Goal: Task Accomplishment & Management: Complete application form

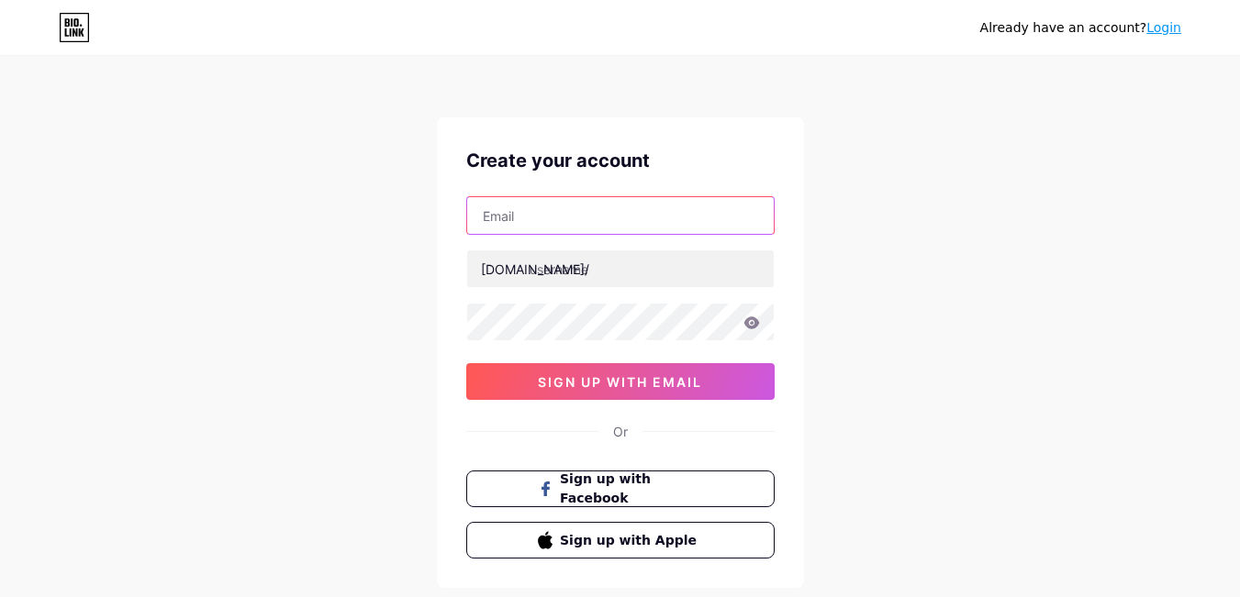
click at [605, 219] on input "text" at bounding box center [620, 215] width 306 height 37
type input "[EMAIL_ADDRESS][DOMAIN_NAME]"
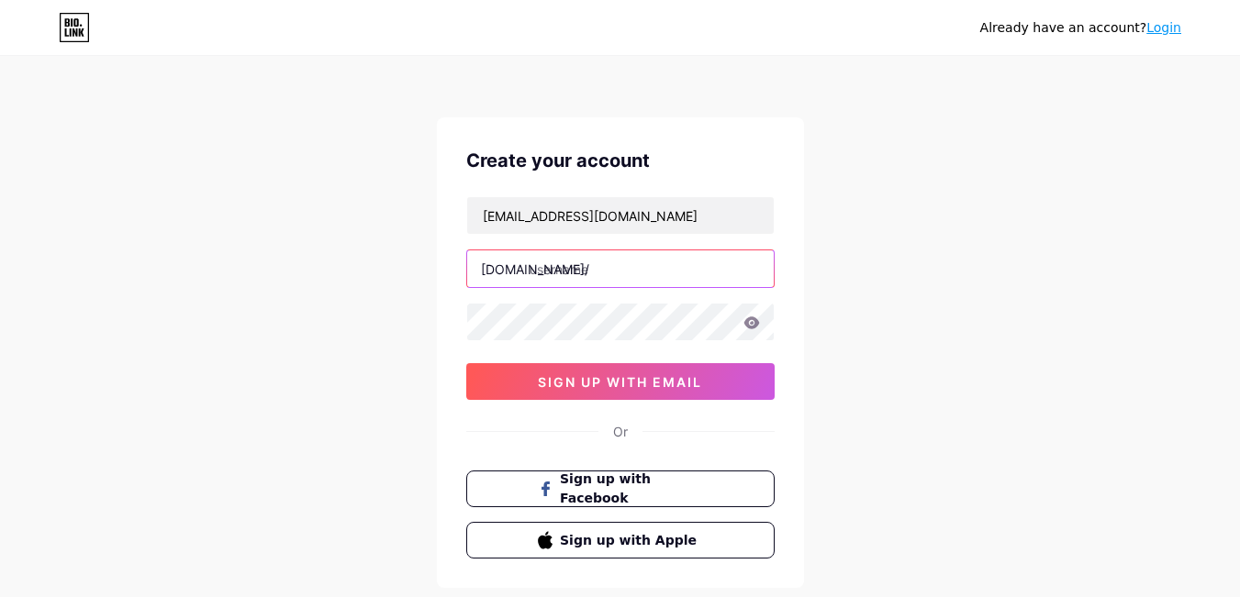
click at [635, 273] on input "text" at bounding box center [620, 269] width 306 height 37
type input "chatgpt_iggrowth"
click at [937, 339] on div "Already have an account? Login Create your account [EMAIL_ADDRESS][DOMAIN_NAME]…" at bounding box center [620, 351] width 1240 height 702
click at [752, 325] on icon at bounding box center [751, 323] width 17 height 13
click at [901, 299] on div "Already have an account? Login Create your account [EMAIL_ADDRESS][DOMAIN_NAME]…" at bounding box center [620, 351] width 1240 height 702
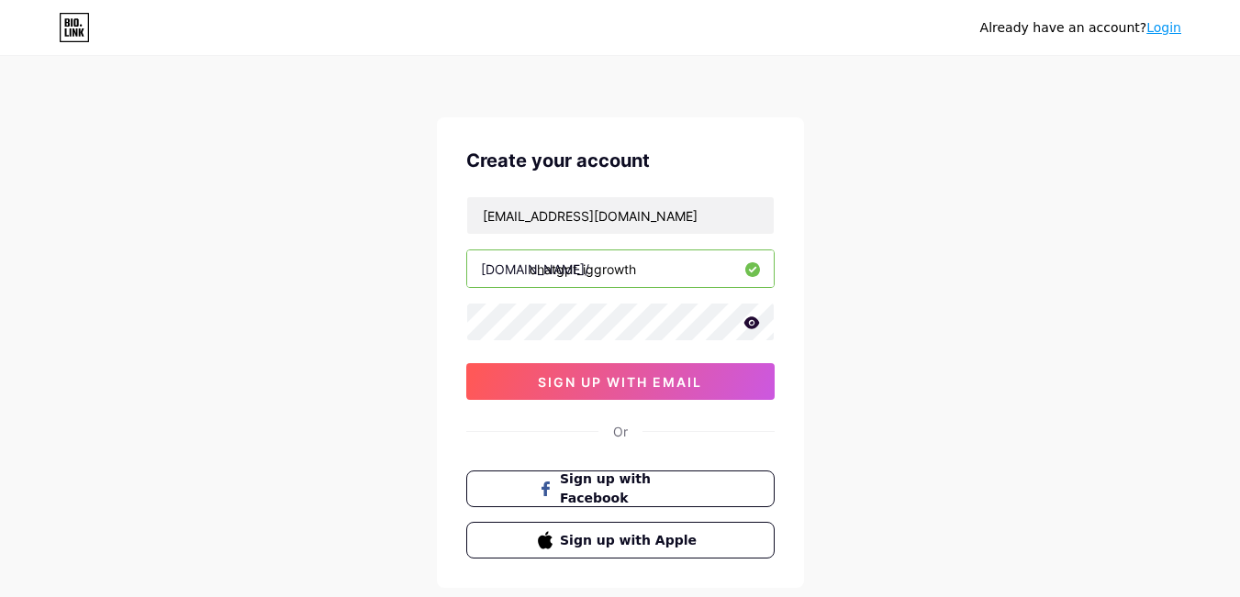
click at [753, 325] on icon at bounding box center [751, 323] width 17 height 13
click at [466, 317] on div at bounding box center [620, 322] width 308 height 39
click at [869, 295] on div "Already have an account? Login Create your account [EMAIL_ADDRESS][DOMAIN_NAME]…" at bounding box center [620, 351] width 1240 height 702
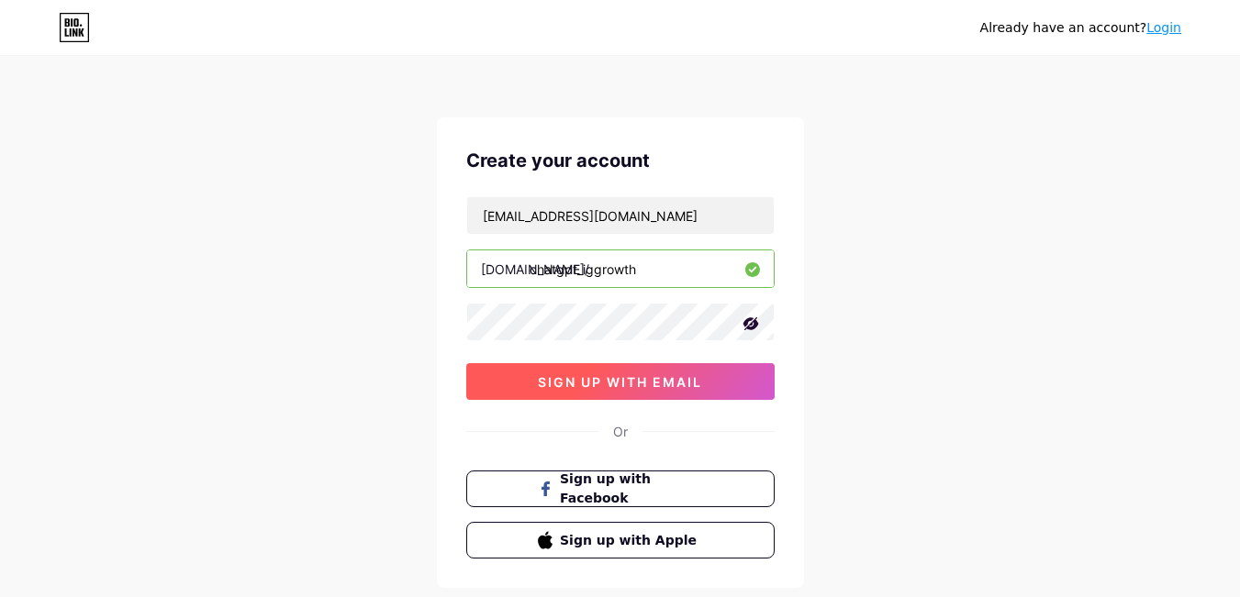
click at [615, 379] on span "sign up with email" at bounding box center [620, 382] width 164 height 16
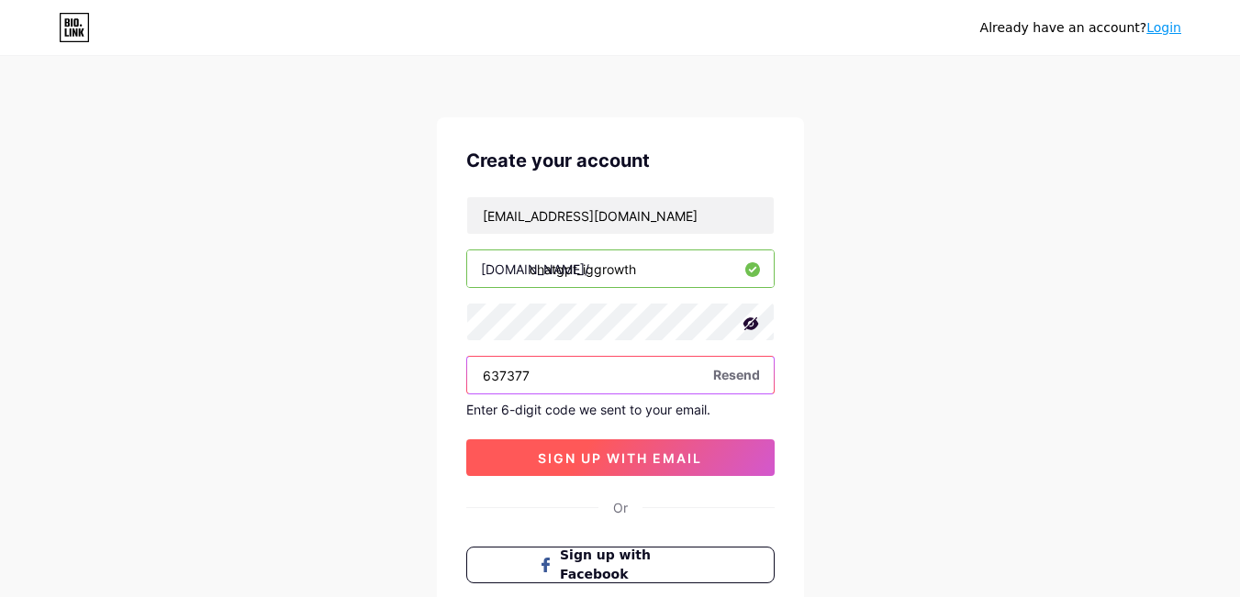
type input "637377"
click at [609, 455] on span "sign up with email" at bounding box center [620, 459] width 164 height 16
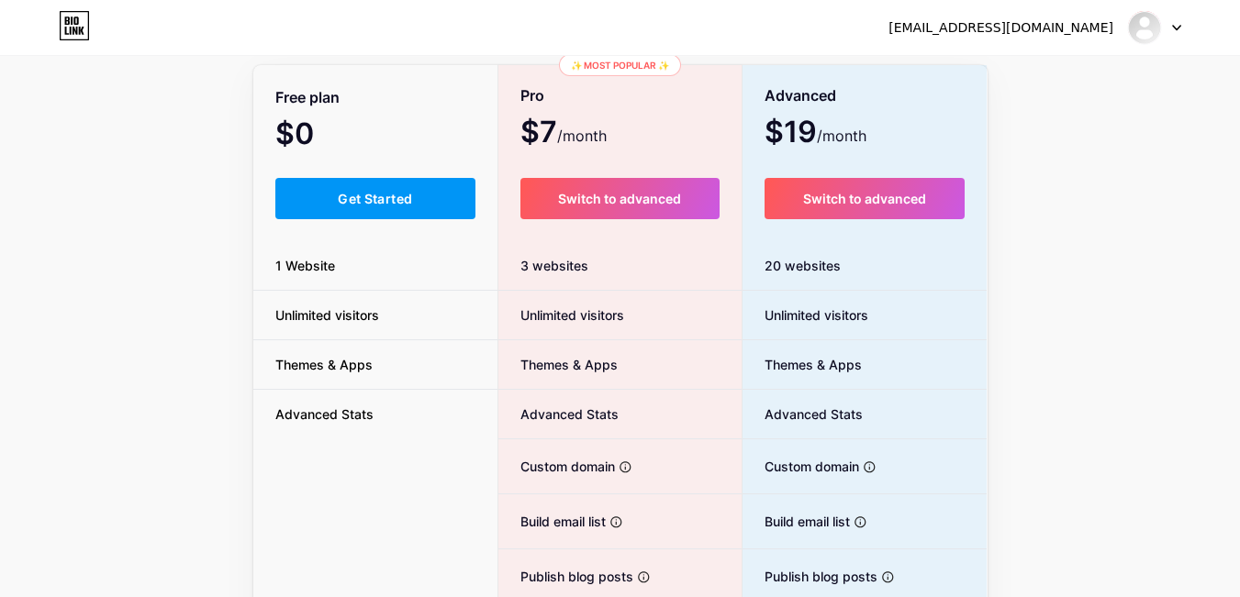
scroll to position [93, 0]
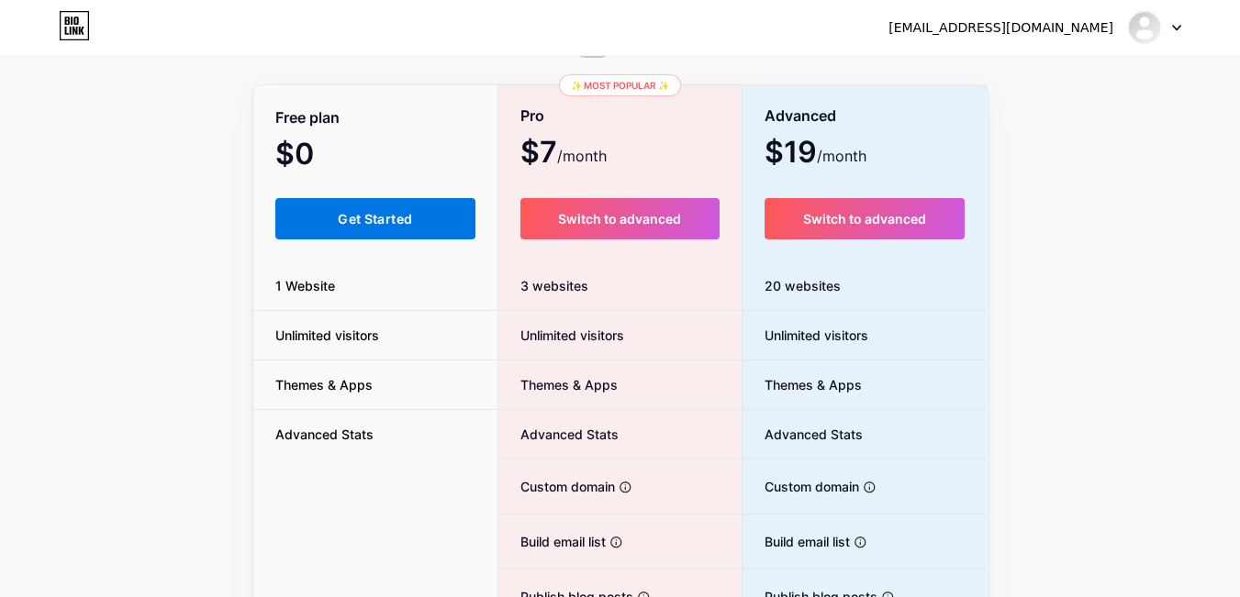
click at [370, 232] on button "Get Started" at bounding box center [375, 218] width 201 height 41
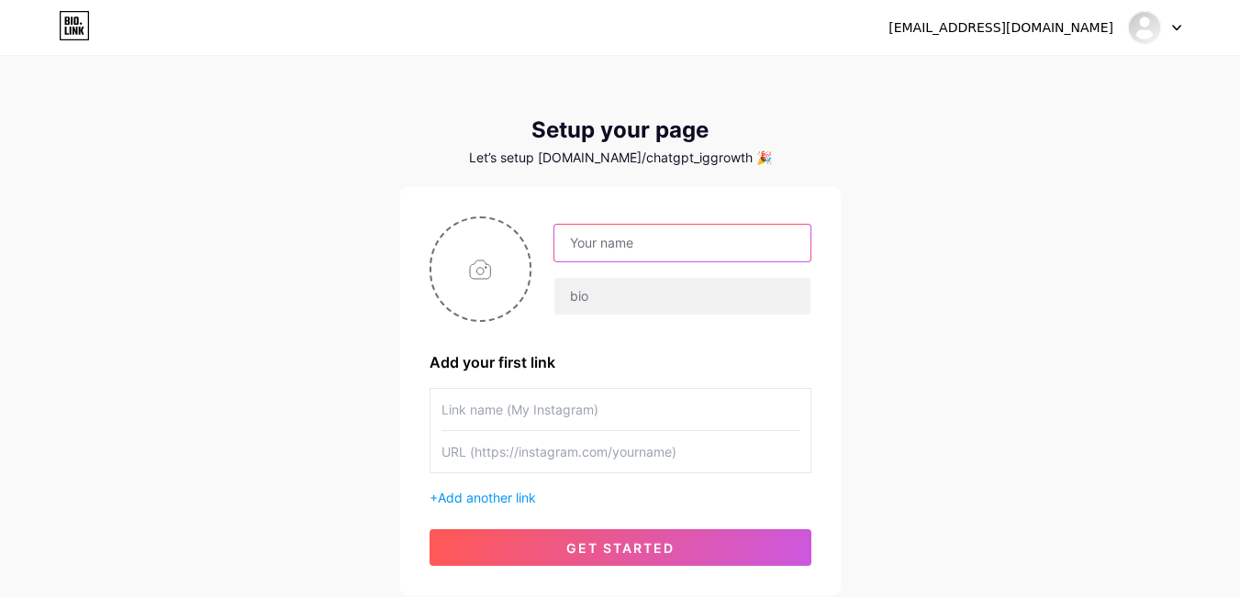
click at [641, 245] on input "text" at bounding box center [681, 243] width 255 height 37
click at [1044, 384] on div "[EMAIL_ADDRESS][DOMAIN_NAME] Dashboard Logout Setup your page Let’s setup [DOMA…" at bounding box center [620, 327] width 1240 height 654
click at [586, 247] on input "text" at bounding box center [681, 243] width 255 height 37
click at [611, 241] on input "Priyas" at bounding box center [681, 243] width 255 height 37
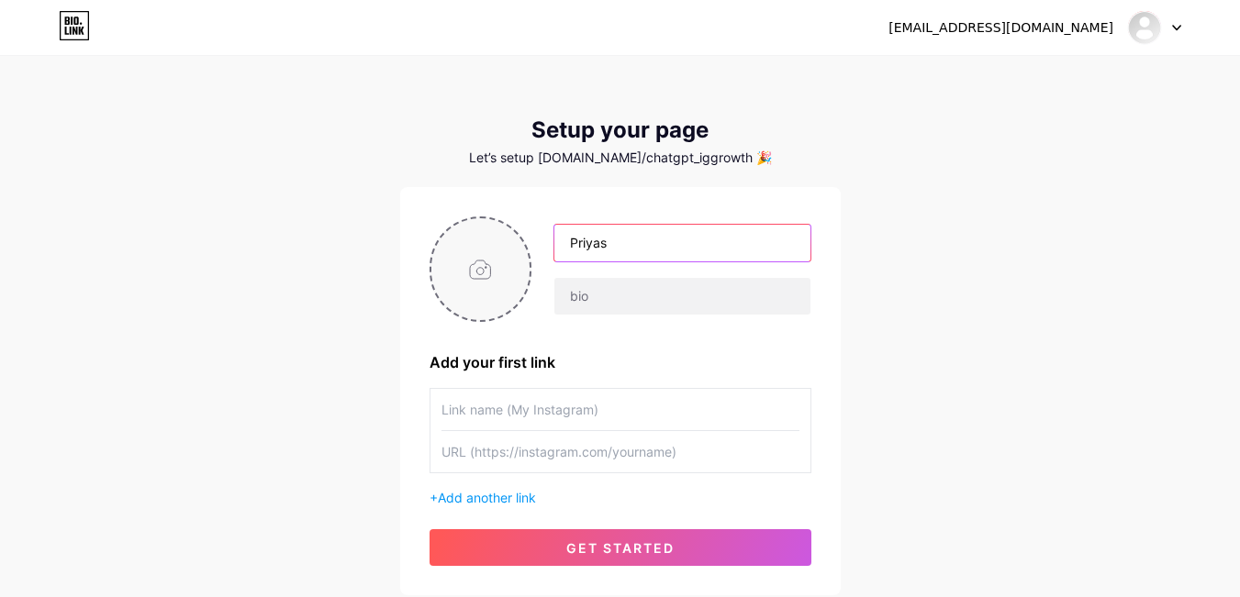
drag, startPoint x: 611, startPoint y: 241, endPoint x: 519, endPoint y: 230, distance: 92.4
click at [519, 230] on div "Priyas" at bounding box center [620, 270] width 382 height 106
click at [681, 195] on div "Priyas Add your first link + Add another link get started" at bounding box center [620, 391] width 440 height 408
click at [627, 242] on input "Priyas" at bounding box center [681, 243] width 255 height 37
type input "Priyanka"
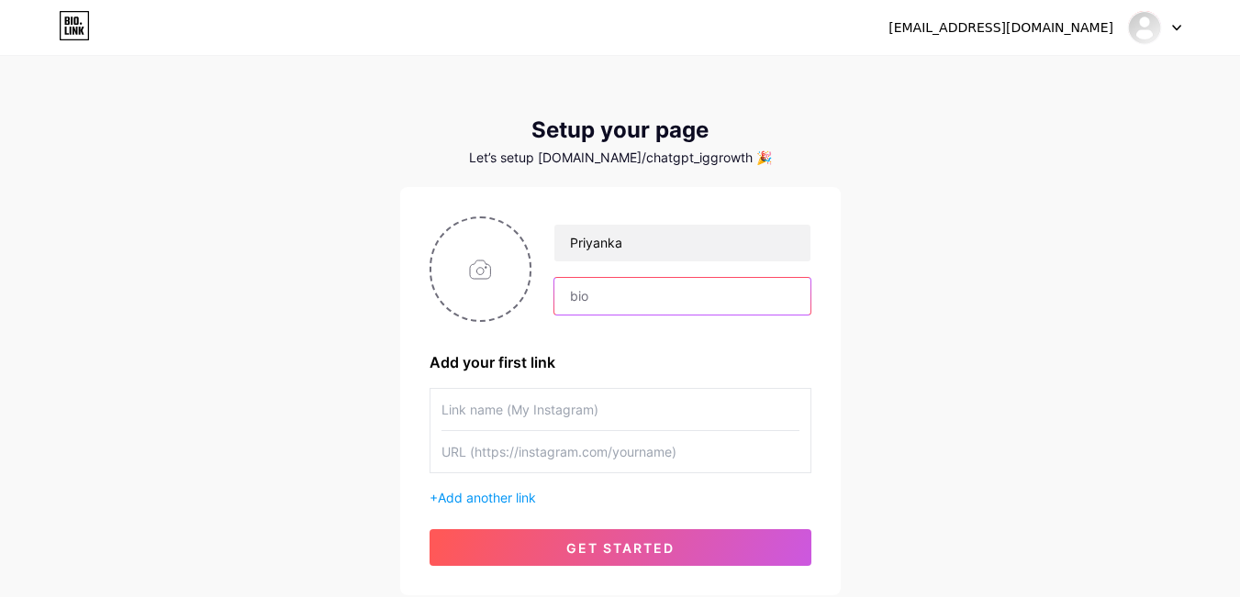
click at [596, 294] on input "text" at bounding box center [681, 296] width 255 height 37
click at [595, 410] on input "text" at bounding box center [620, 409] width 358 height 41
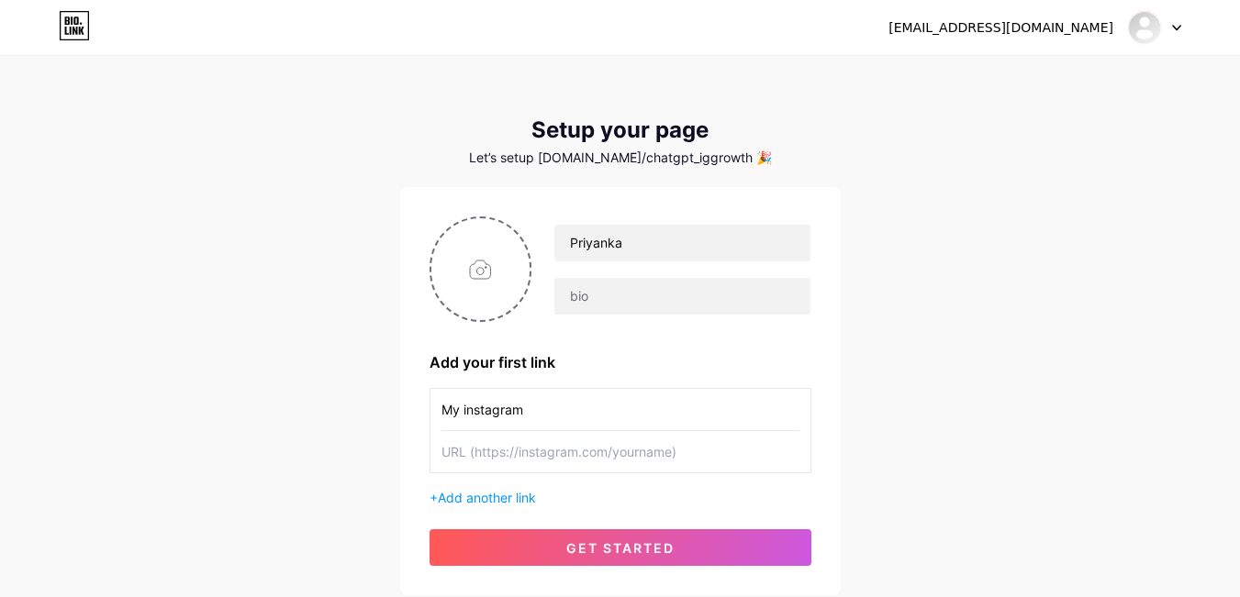
type input "My instagram"
click at [648, 457] on input "text" at bounding box center [620, 451] width 358 height 41
paste input "[URL][DOMAIN_NAME]"
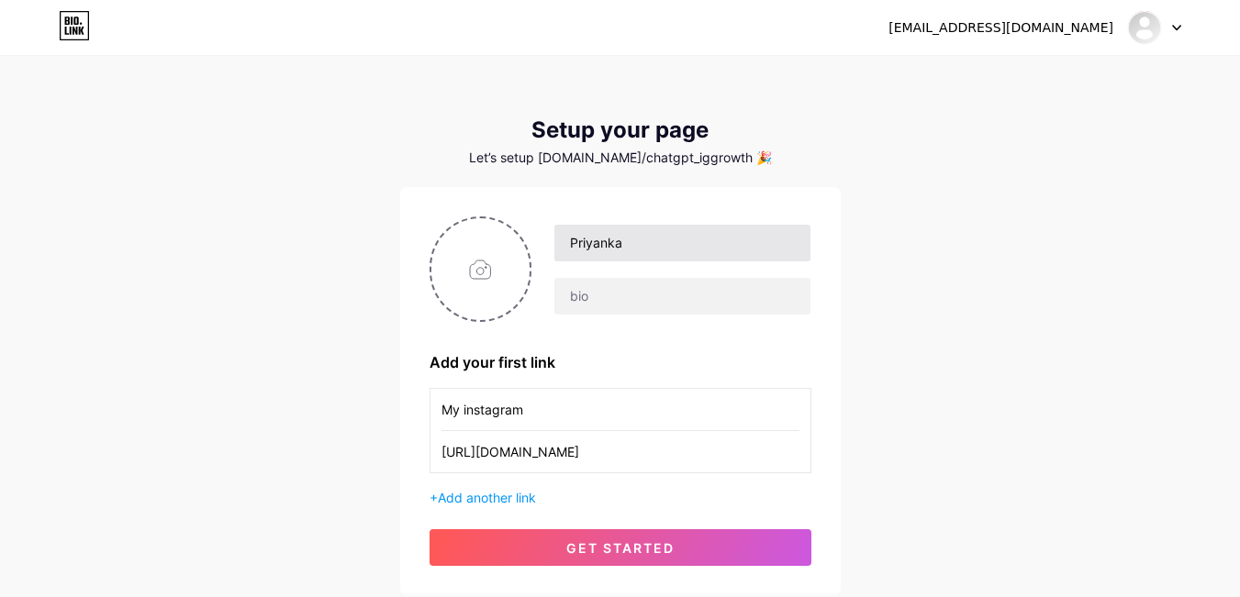
type input "[URL][DOMAIN_NAME]"
click at [644, 237] on input "Priyanka" at bounding box center [681, 243] width 255 height 37
drag, startPoint x: 640, startPoint y: 239, endPoint x: 533, endPoint y: 242, distance: 107.4
click at [533, 242] on div "Priyanka" at bounding box center [670, 270] width 279 height 92
drag, startPoint x: 1023, startPoint y: 383, endPoint x: 885, endPoint y: 399, distance: 139.5
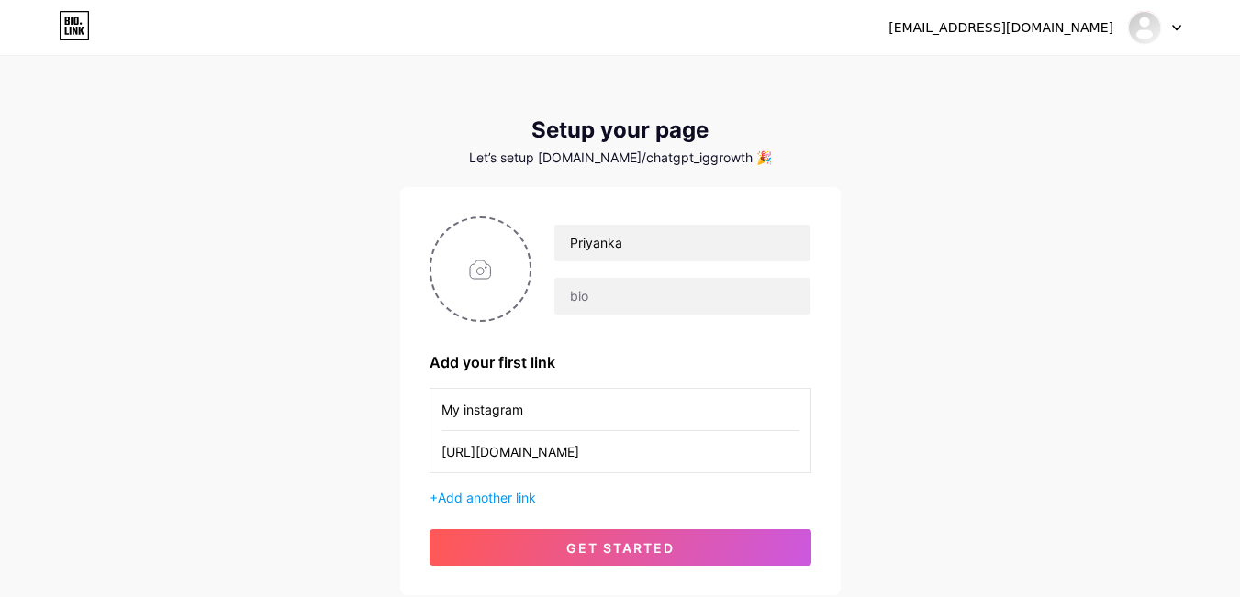
click at [1022, 383] on div "[EMAIL_ADDRESS][DOMAIN_NAME] Dashboard Logout Setup your page Let’s setup [DOMA…" at bounding box center [620, 327] width 1240 height 654
drag, startPoint x: 614, startPoint y: 452, endPoint x: 719, endPoint y: 453, distance: 105.5
click at [719, 453] on input "[URL][DOMAIN_NAME]" at bounding box center [620, 451] width 358 height 41
drag, startPoint x: 624, startPoint y: 238, endPoint x: 559, endPoint y: 237, distance: 65.2
click at [559, 237] on input "Priyanka" at bounding box center [681, 243] width 255 height 37
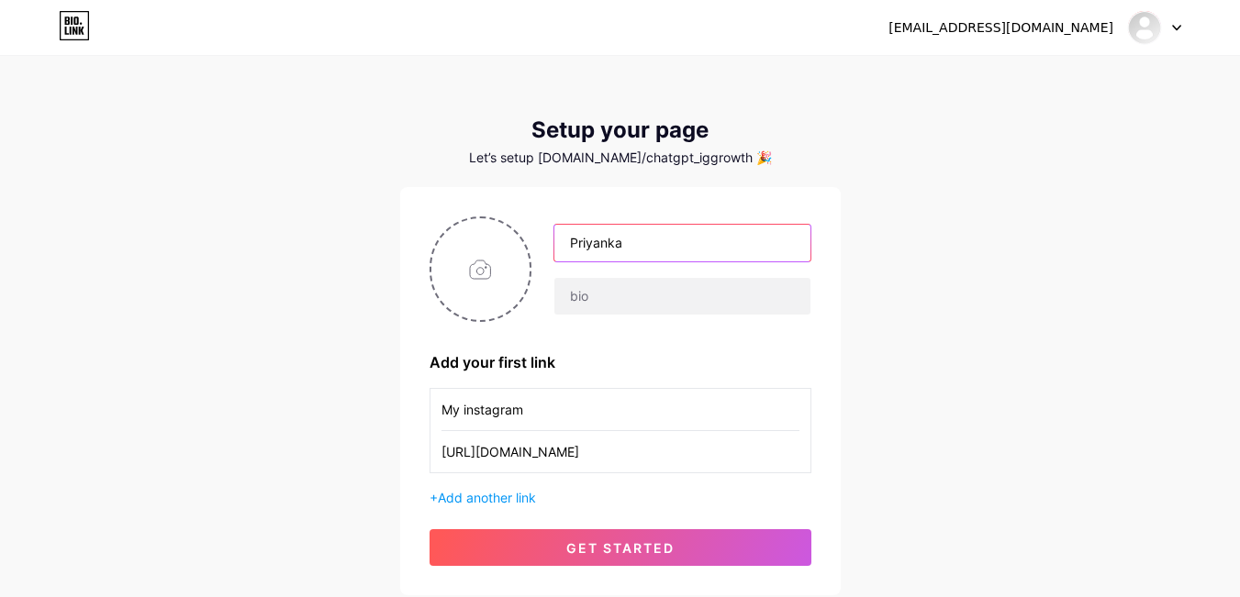
paste input "chatgpt_iggrowth"
type input "chatgpt_iggrowth"
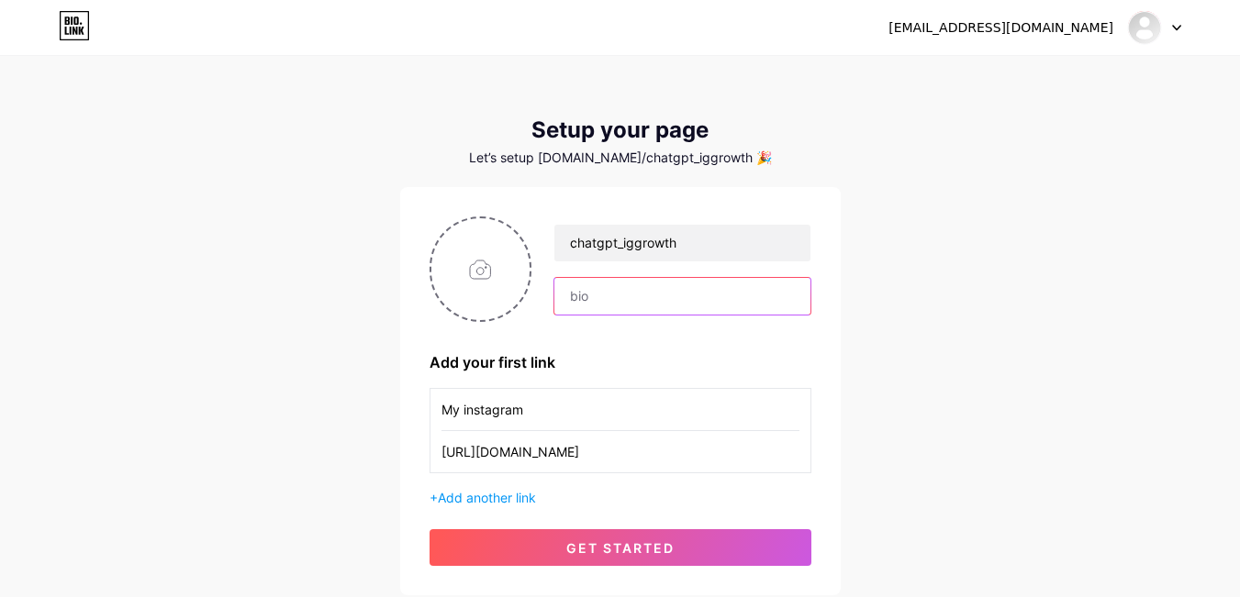
click at [597, 304] on input "text" at bounding box center [681, 296] width 255 height 37
click at [852, 371] on div "[EMAIL_ADDRESS][DOMAIN_NAME] Dashboard Logout Setup your page Let’s setup [DOMA…" at bounding box center [620, 327] width 1240 height 654
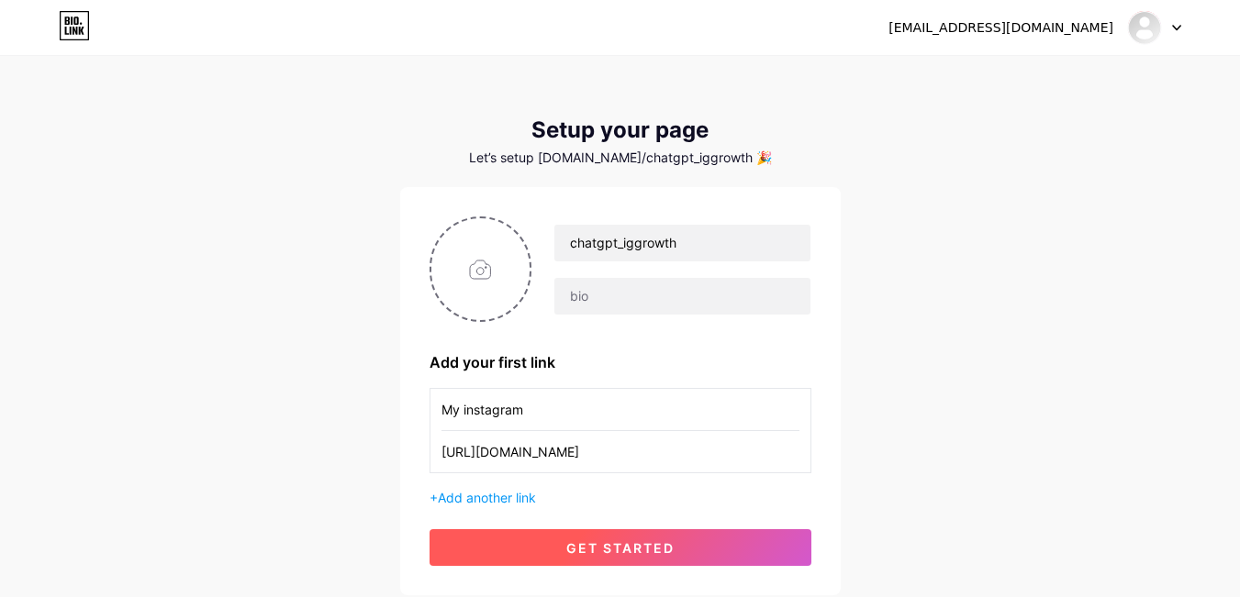
click at [662, 541] on span "get started" at bounding box center [620, 548] width 108 height 16
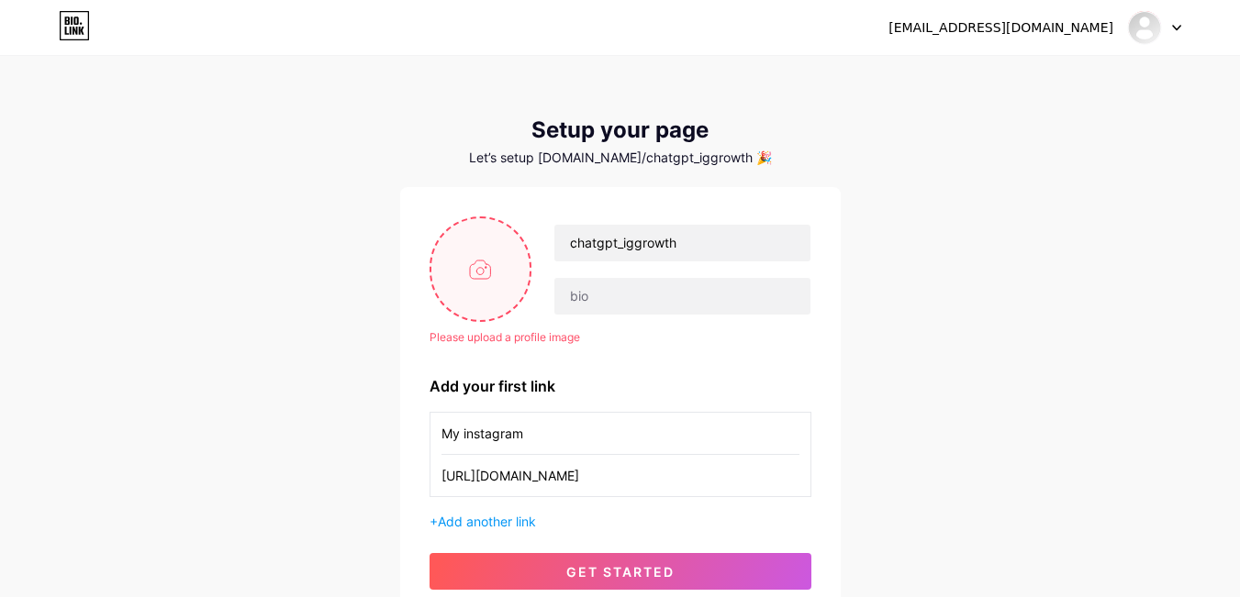
click at [490, 268] on input "file" at bounding box center [480, 269] width 99 height 102
type input "C:\fakepath\chatgptlogo.jpg"
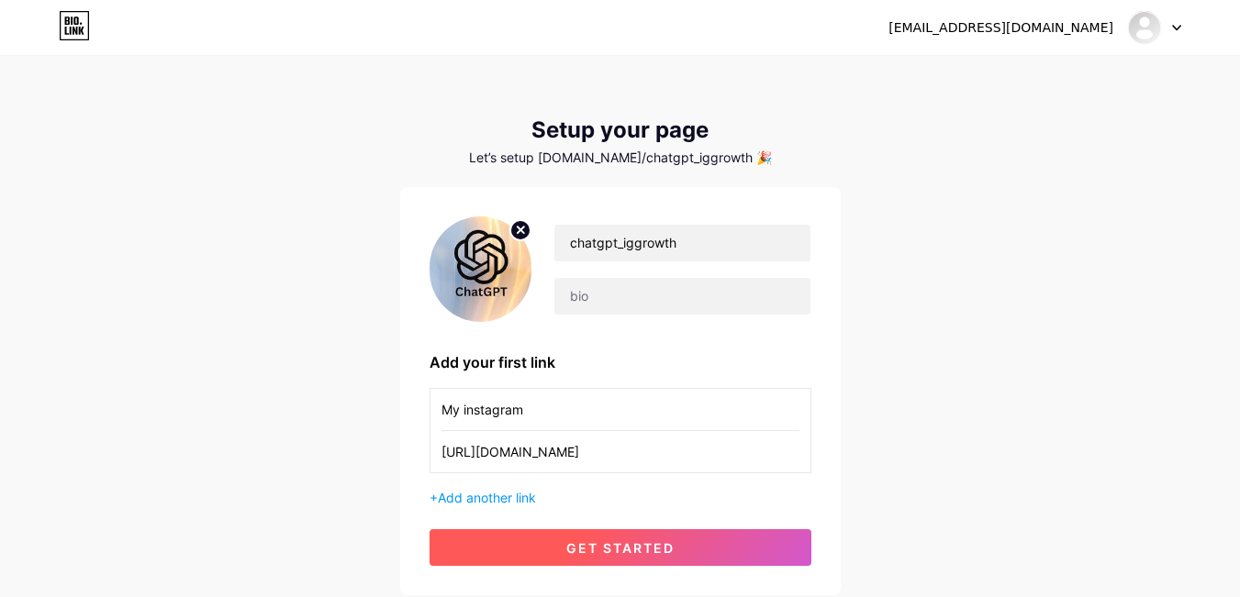
click at [608, 548] on span "get started" at bounding box center [620, 548] width 108 height 16
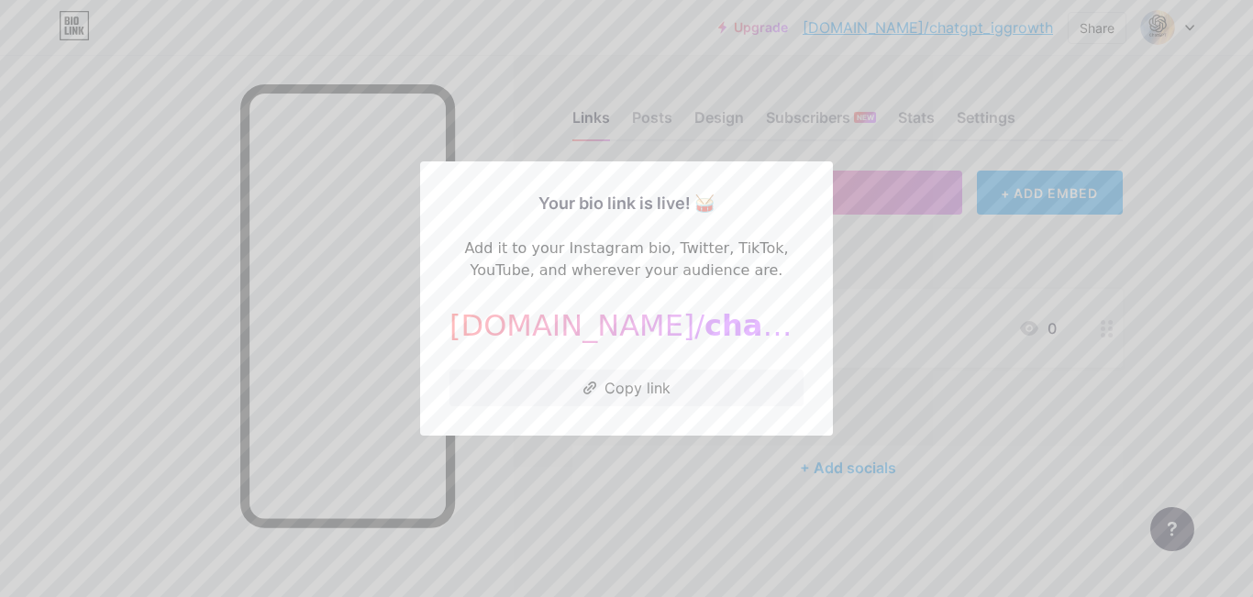
click at [629, 502] on div at bounding box center [626, 298] width 1253 height 597
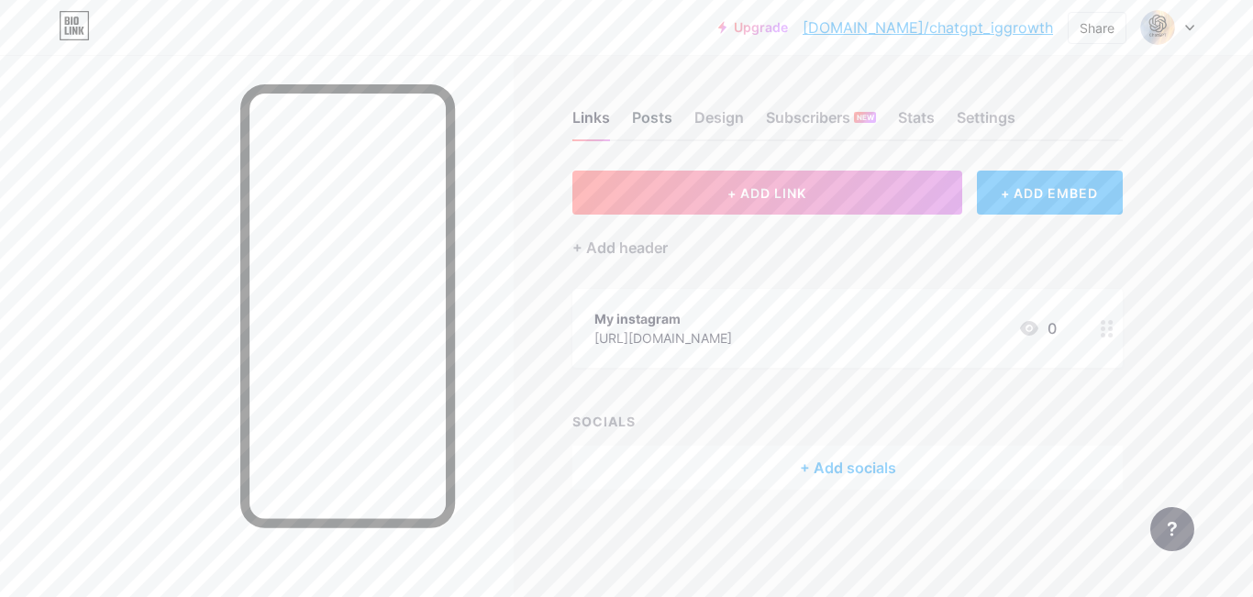
click at [648, 125] on div "Posts" at bounding box center [652, 122] width 40 height 33
click at [579, 121] on div "Links" at bounding box center [592, 122] width 38 height 33
click at [717, 124] on div "Design" at bounding box center [720, 122] width 50 height 33
click at [931, 125] on div "Stats" at bounding box center [916, 122] width 37 height 33
click at [986, 123] on div "Settings" at bounding box center [986, 122] width 59 height 33
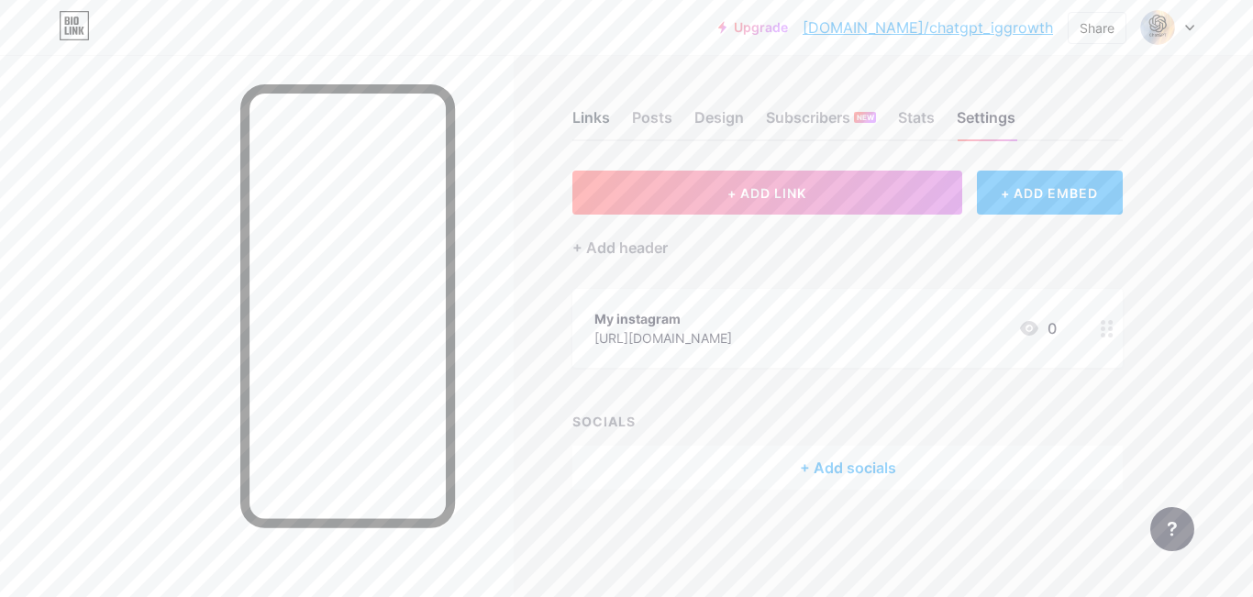
click at [591, 121] on div "Links" at bounding box center [592, 122] width 38 height 33
